Goal: Information Seeking & Learning: Learn about a topic

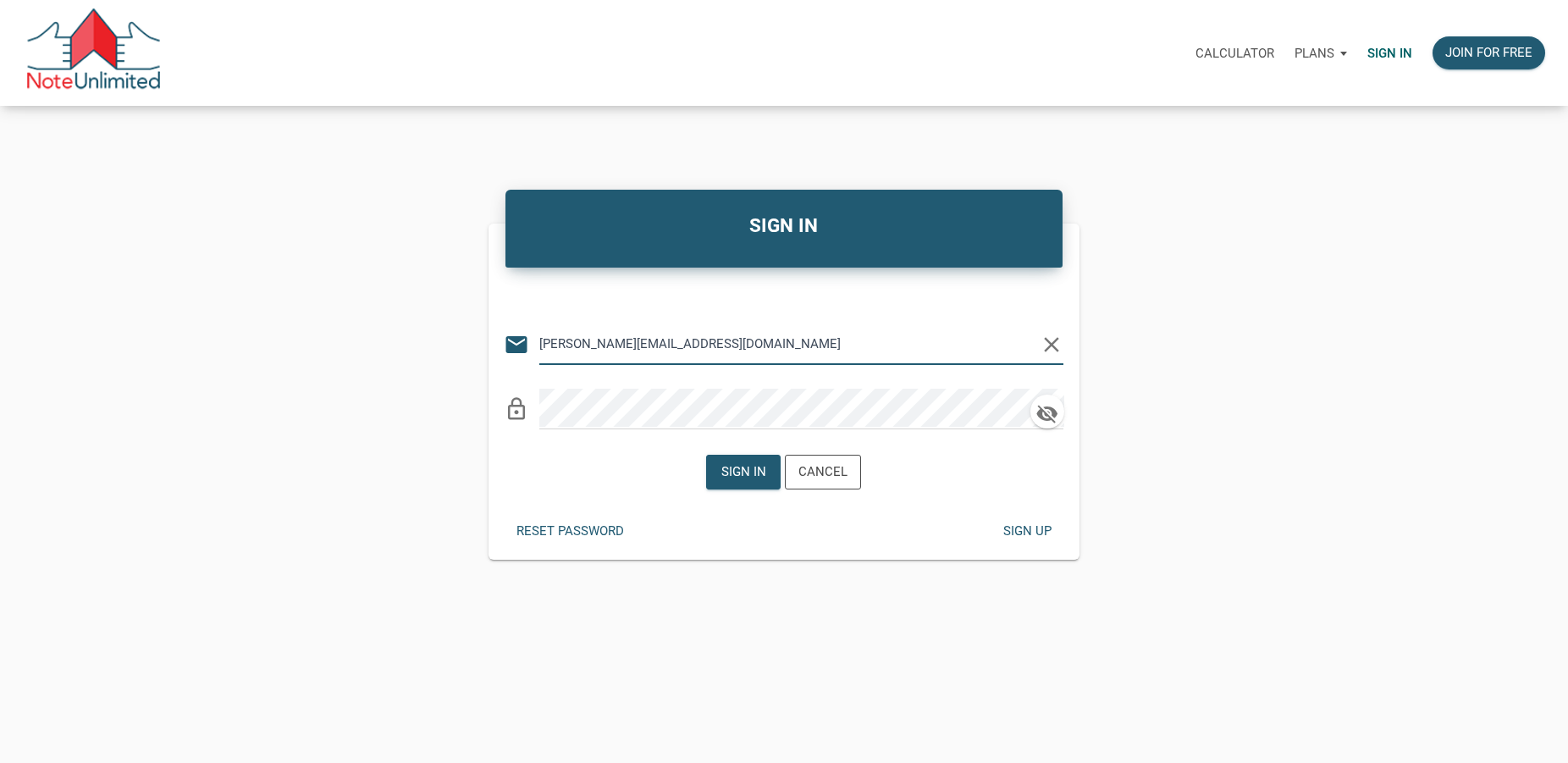
type input "[PERSON_NAME][EMAIL_ADDRESS][DOMAIN_NAME]"
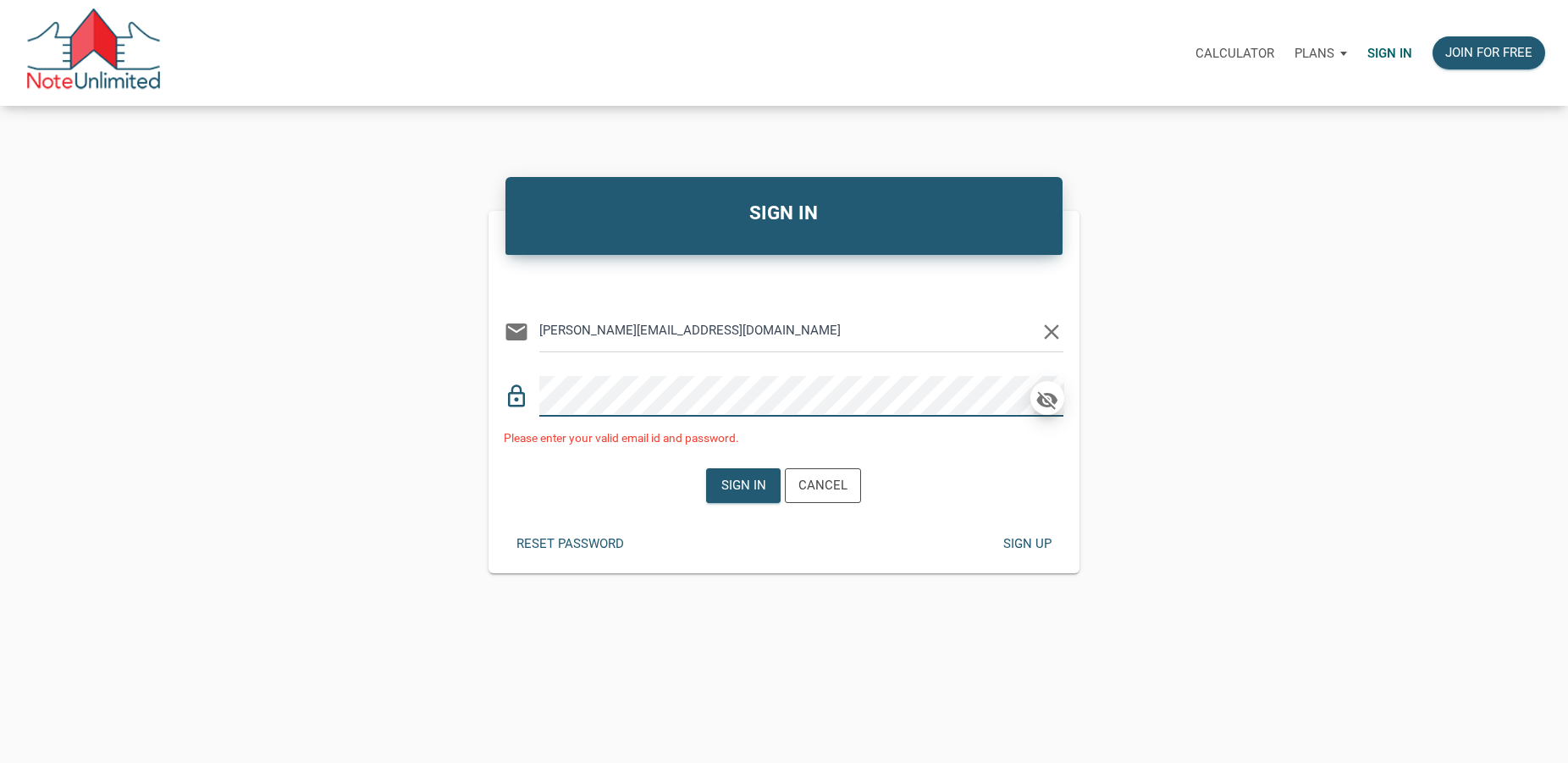
click at [1046, 404] on icon "button" at bounding box center [1047, 400] width 25 height 23
click at [744, 488] on div "Sign in" at bounding box center [744, 485] width 45 height 19
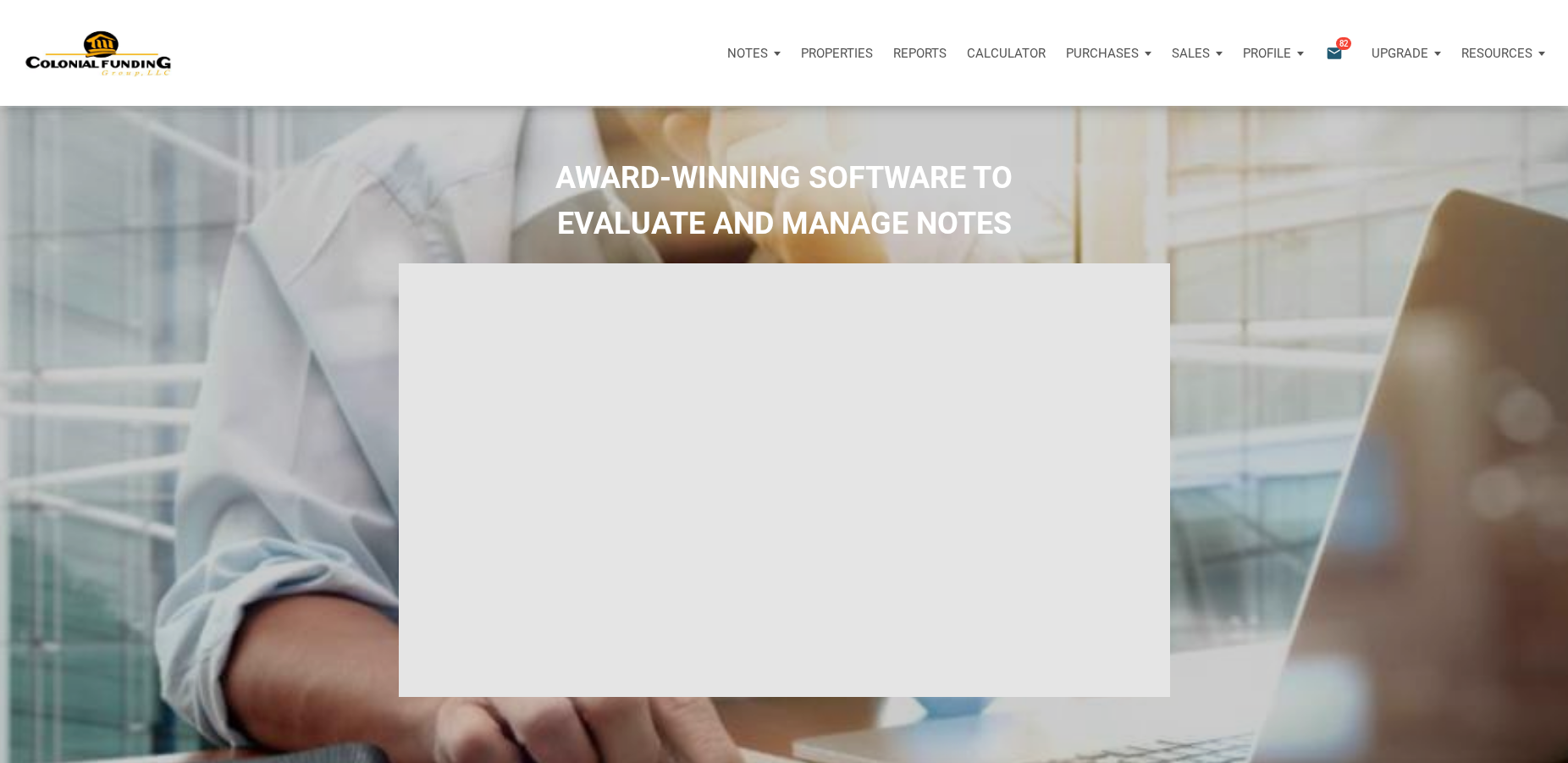
type input "Introduction to new features"
select select
click at [1332, 55] on icon "email" at bounding box center [1334, 53] width 20 height 19
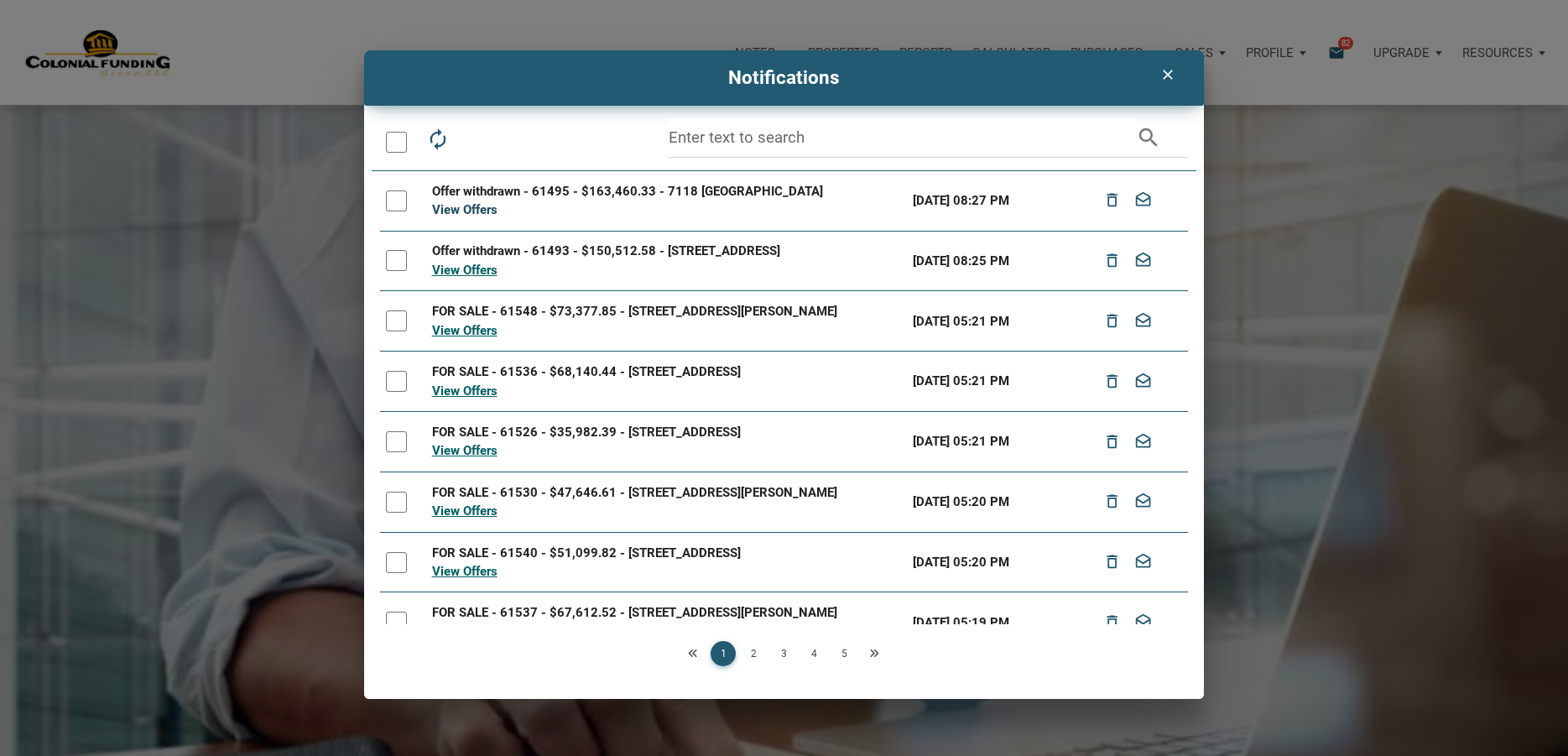
click at [468, 204] on link "View Offers" at bounding box center [464, 210] width 65 height 15
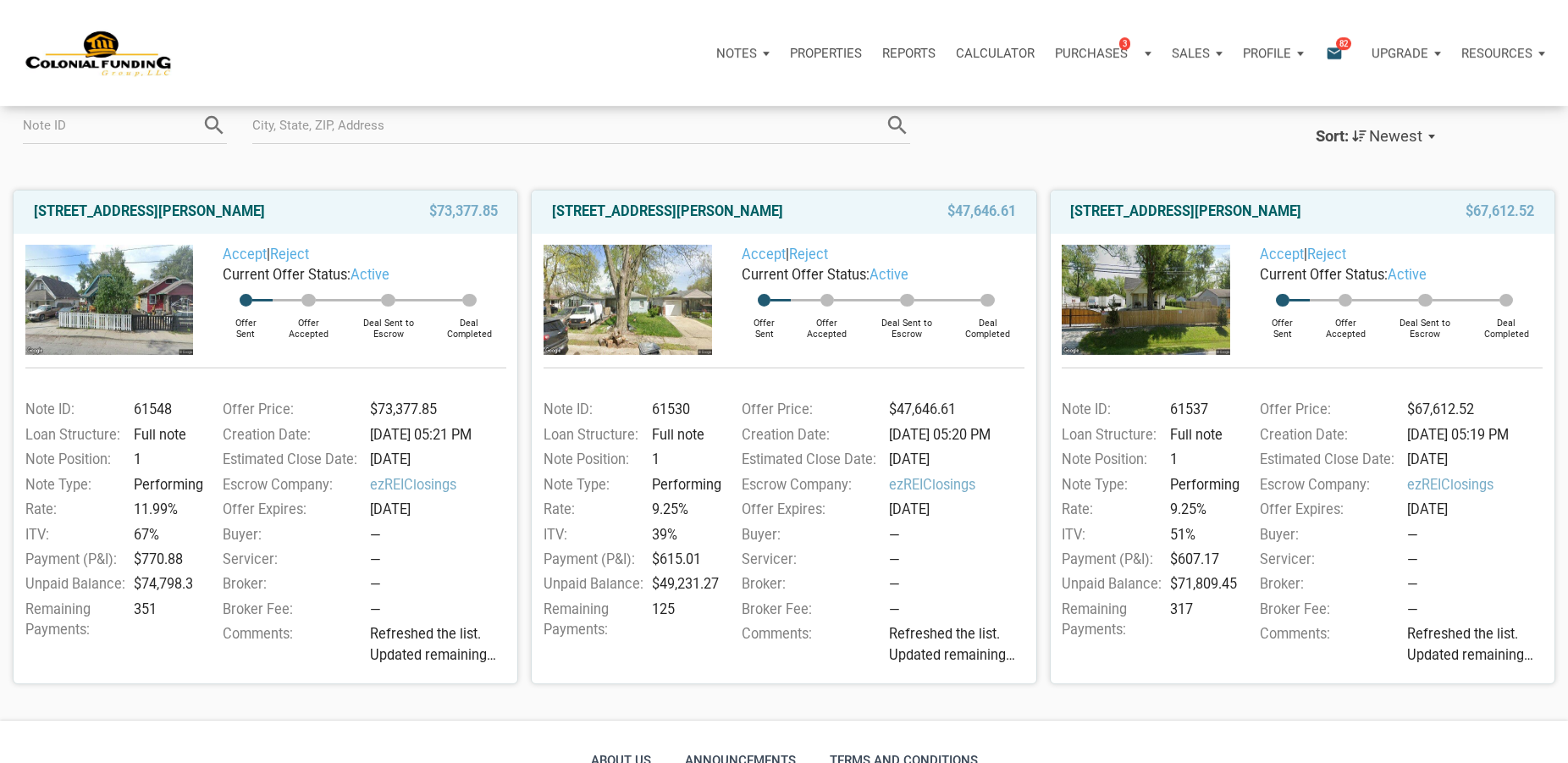
scroll to position [172, 0]
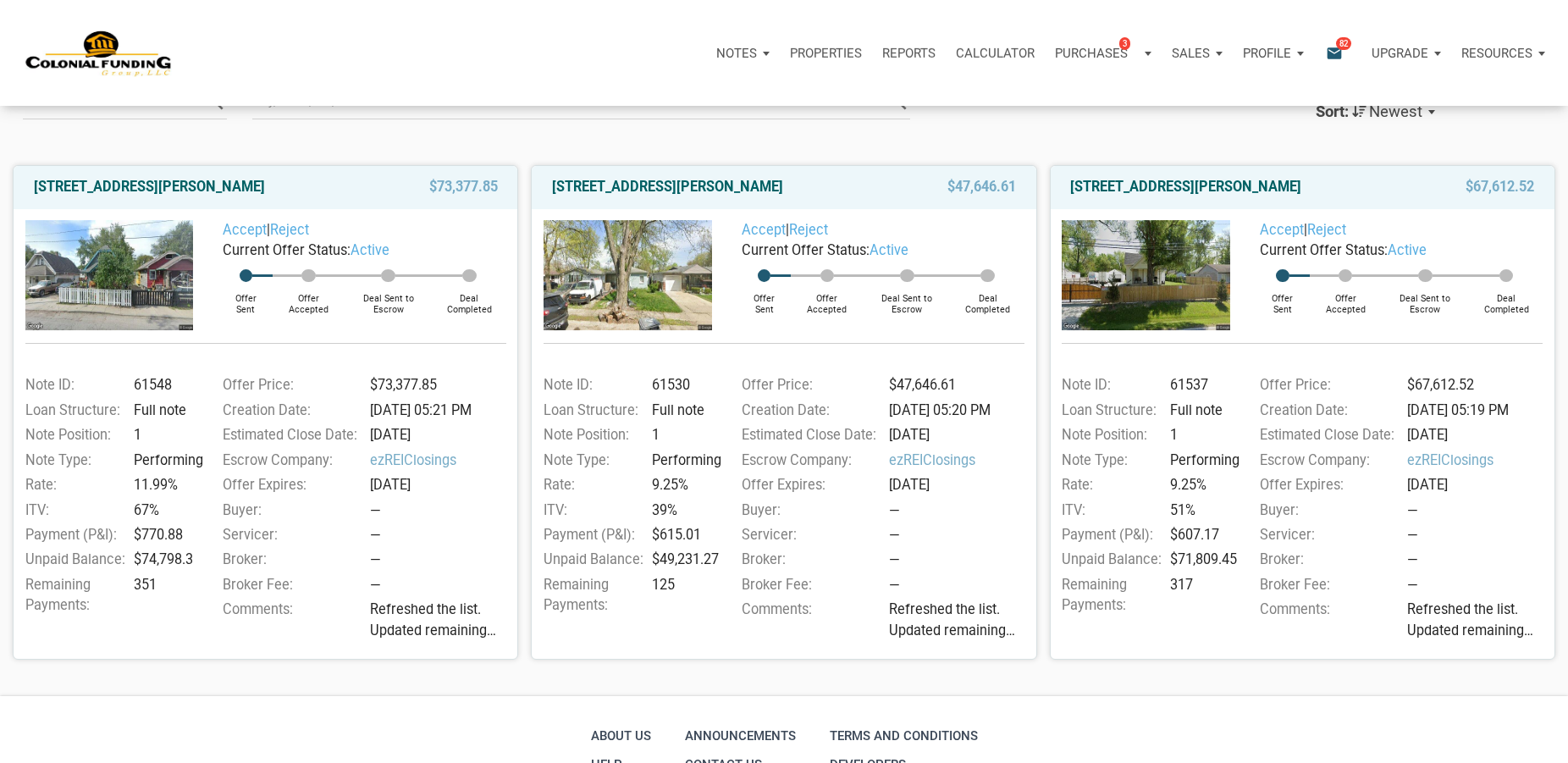
drag, startPoint x: 708, startPoint y: 541, endPoint x: 653, endPoint y: 540, distance: 55.0
click at [653, 540] on div "$615.01" at bounding box center [684, 534] width 75 height 20
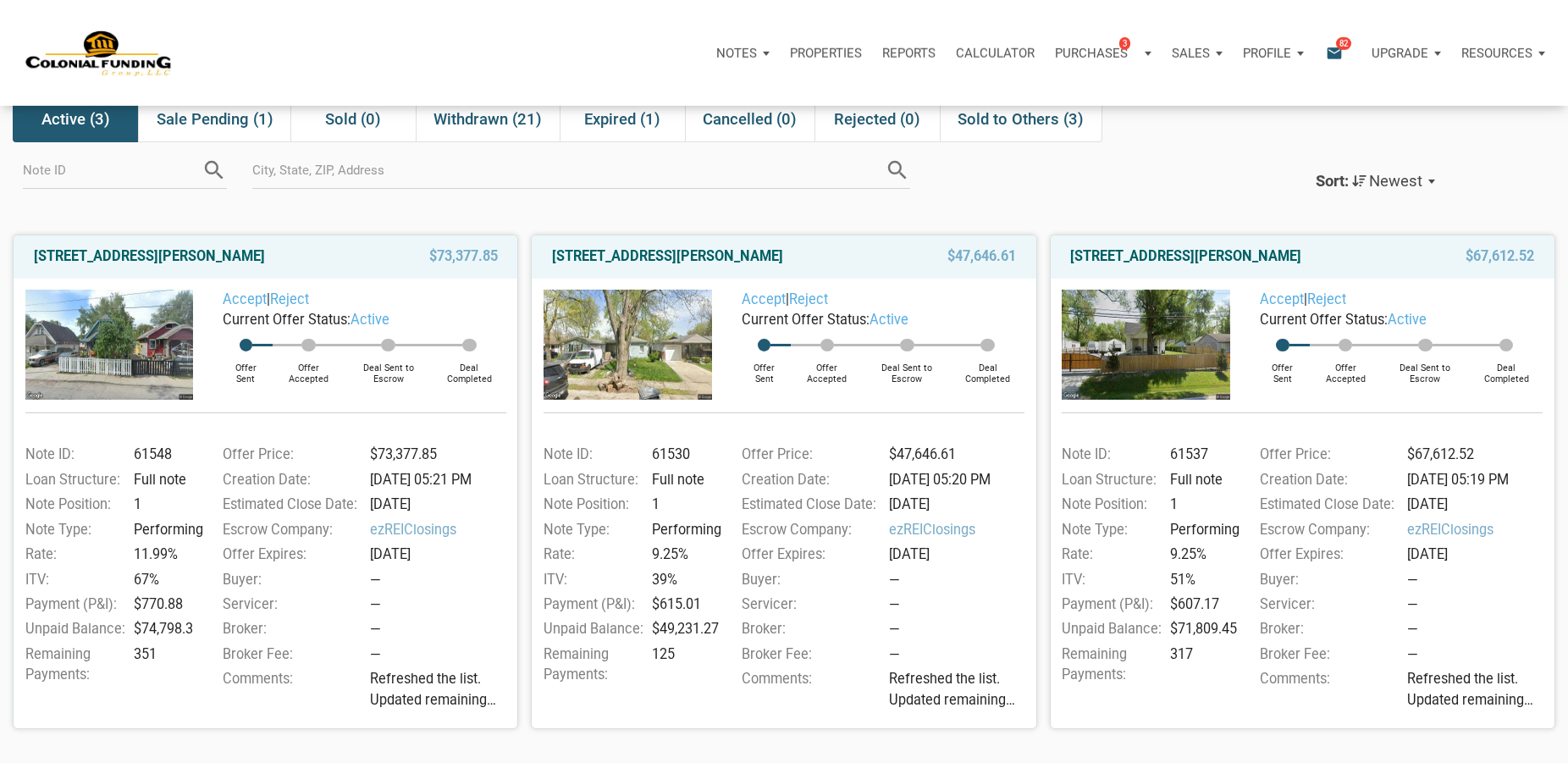
scroll to position [0, 0]
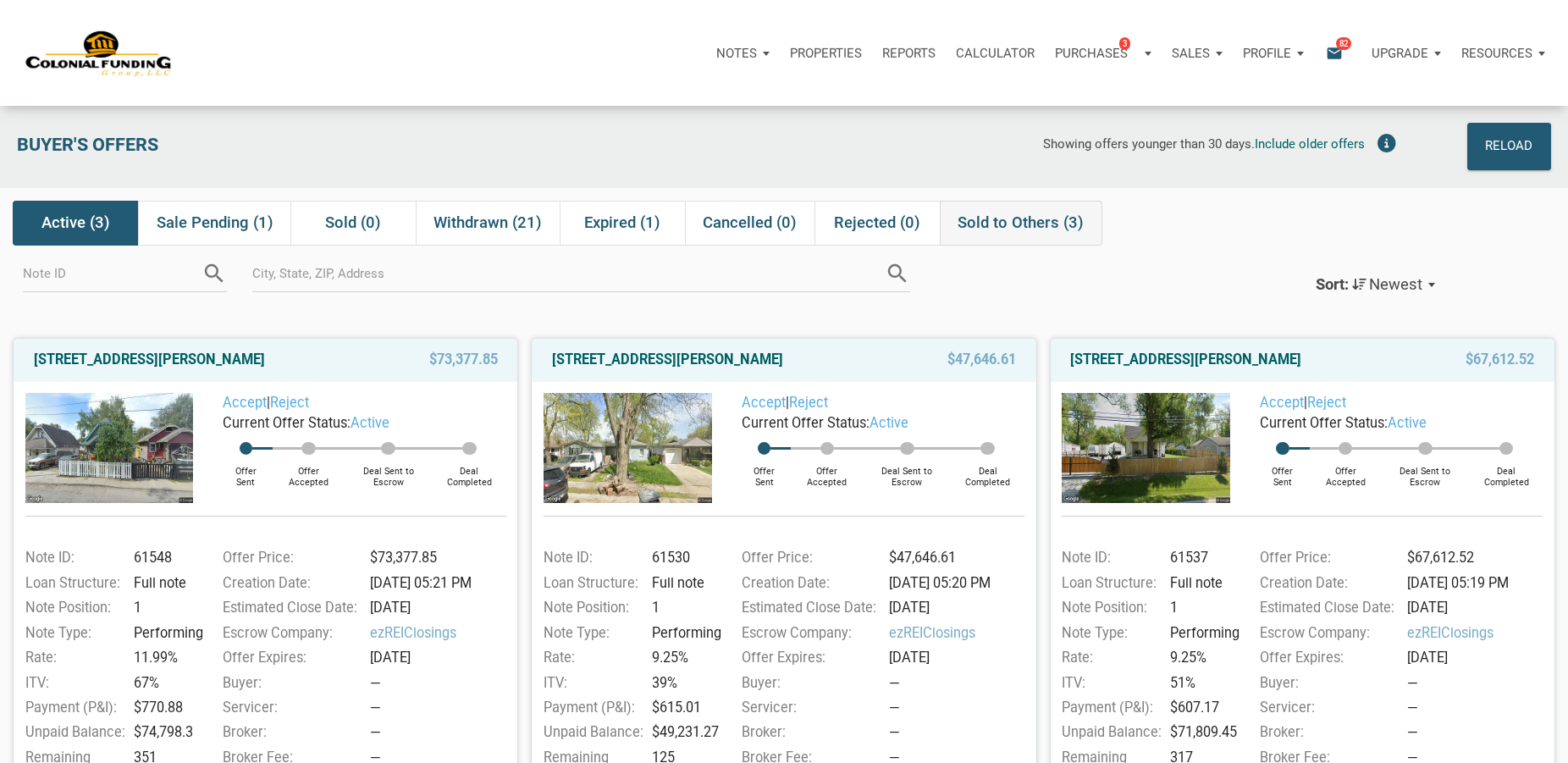
click at [1006, 228] on span "Sold to Others (3)" at bounding box center [1021, 222] width 126 height 20
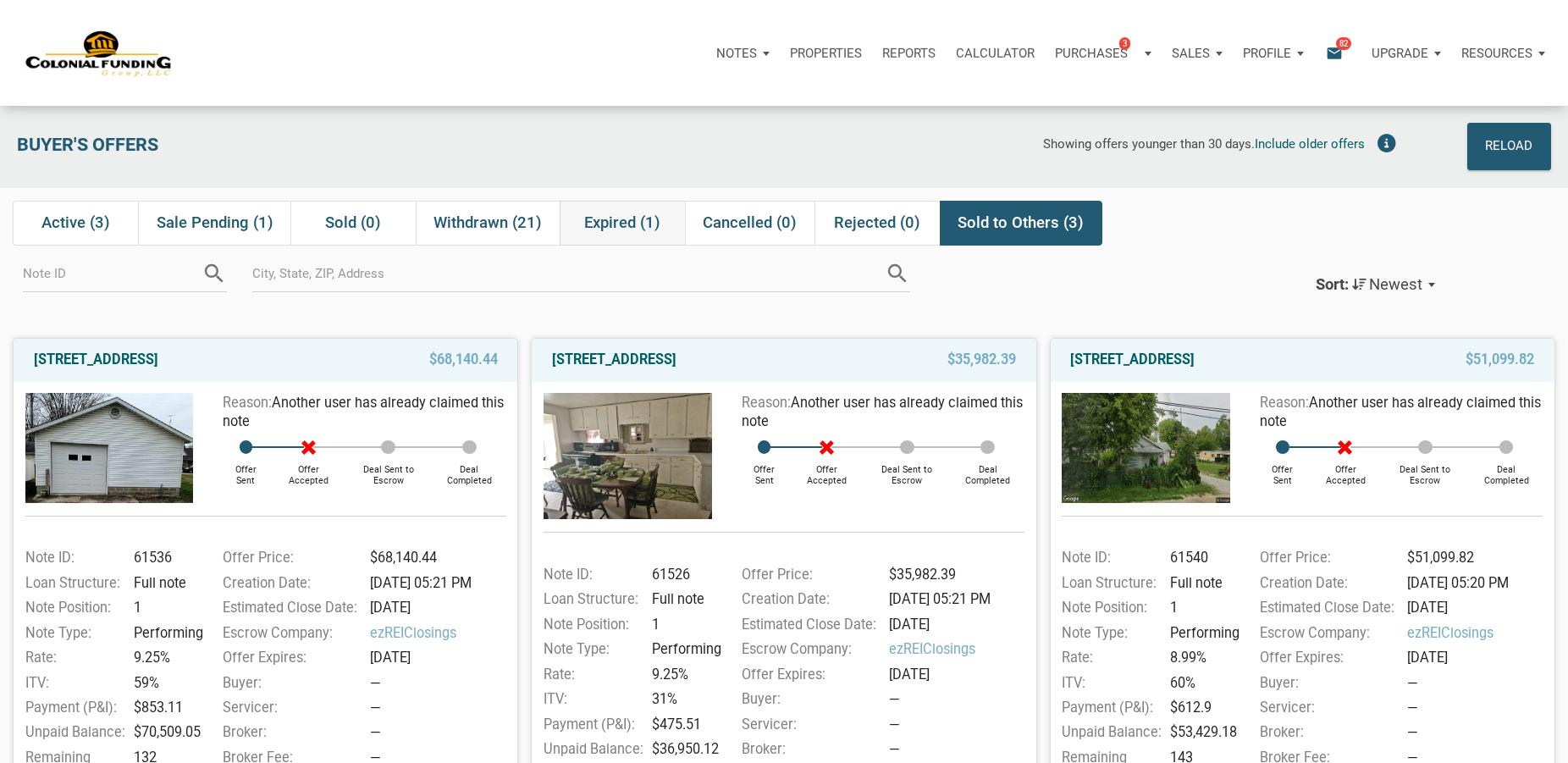
click at [609, 222] on span "Expired (1)" at bounding box center [623, 222] width 76 height 20
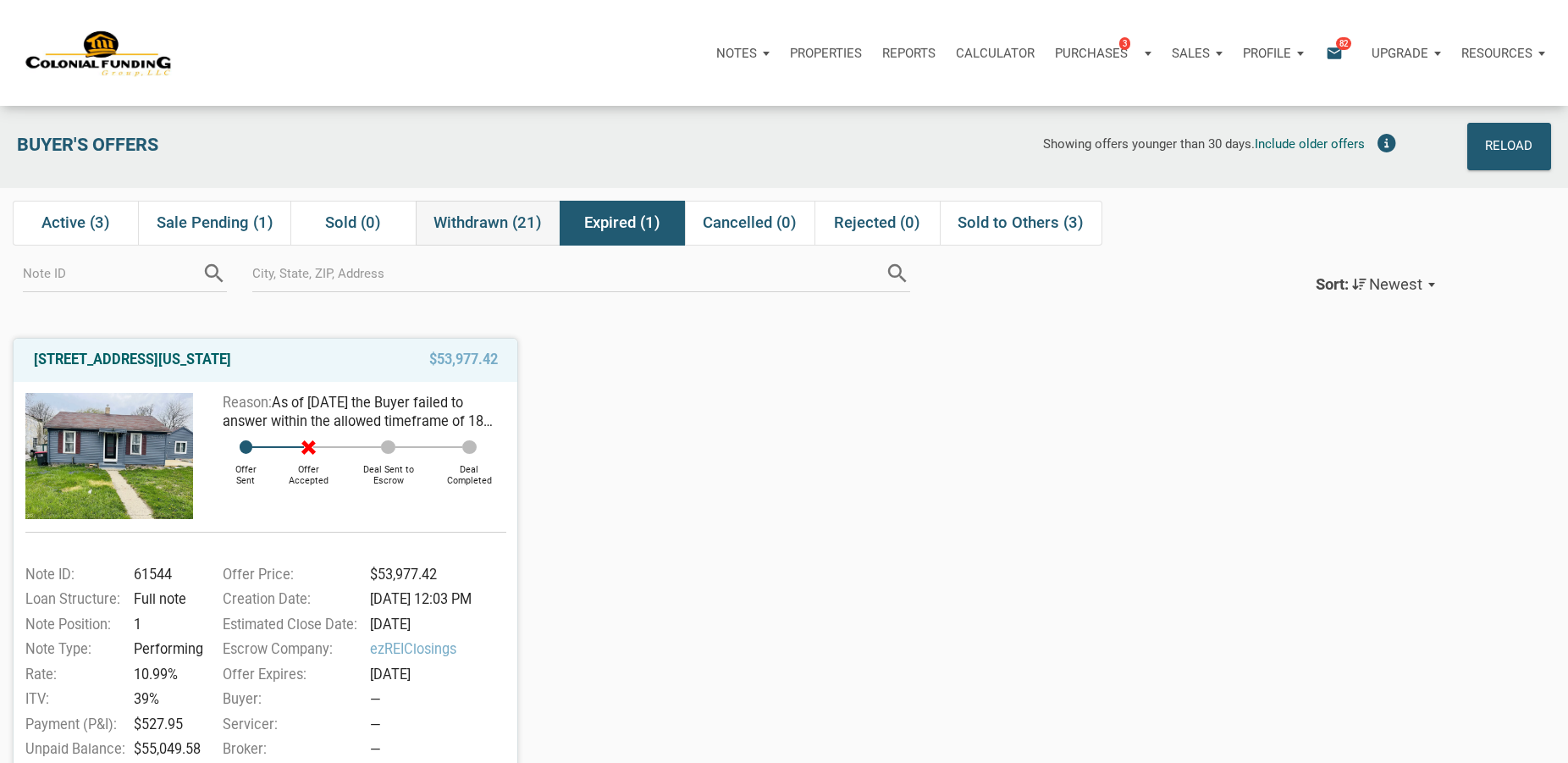
click at [495, 220] on span "Withdrawn (21)" at bounding box center [488, 222] width 108 height 20
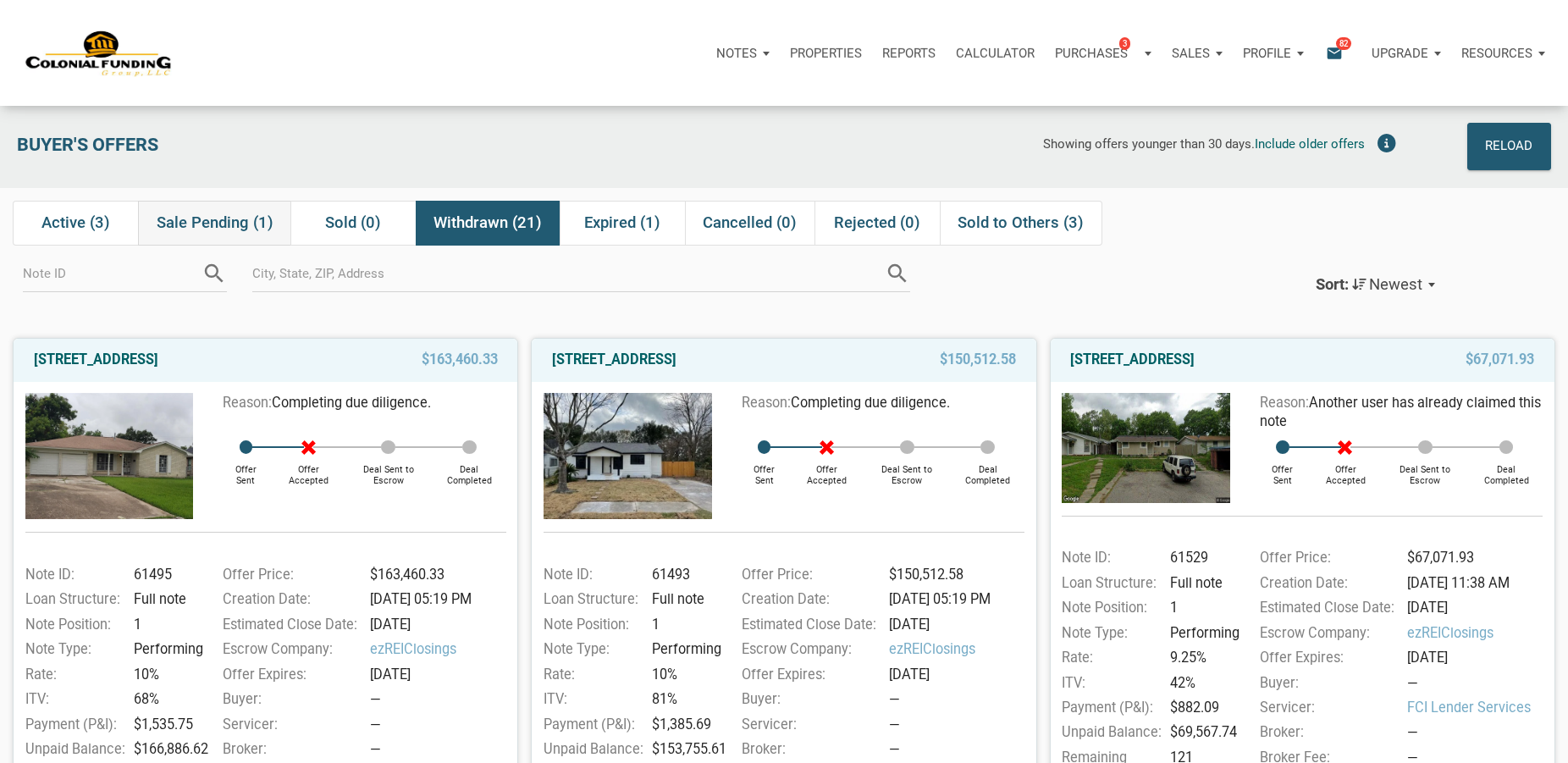
click at [195, 222] on span "Sale Pending (1)" at bounding box center [215, 222] width 117 height 20
